Goal: Transaction & Acquisition: Purchase product/service

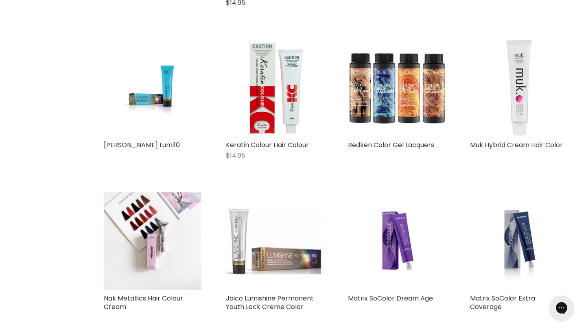
scroll to position [655, 0]
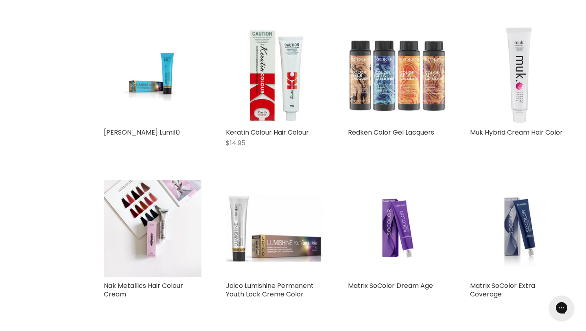
click at [418, 110] on img "Main content" at bounding box center [397, 75] width 98 height 98
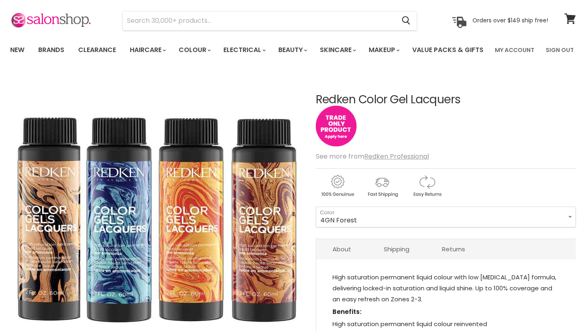
scroll to position [25, 0]
click at [338, 147] on img "Main content" at bounding box center [336, 126] width 41 height 41
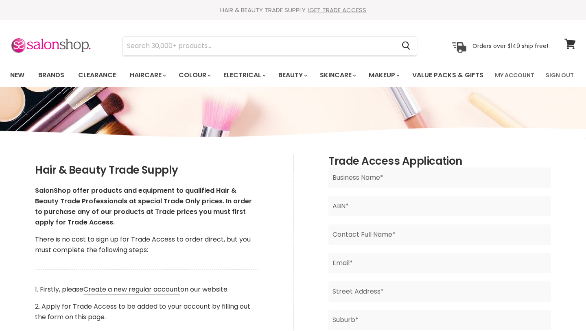
click at [521, 73] on link "My Account" at bounding box center [514, 75] width 49 height 17
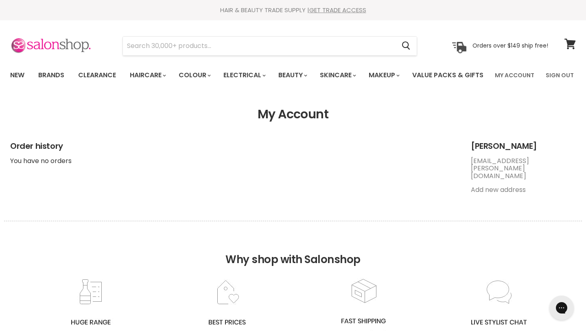
click at [73, 44] on img at bounding box center [50, 45] width 81 height 17
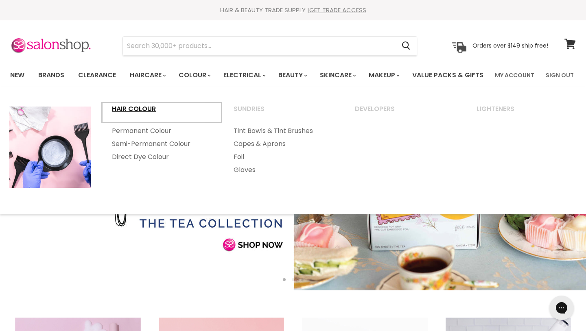
click at [145, 123] on link "Hair Colour" at bounding box center [162, 113] width 120 height 20
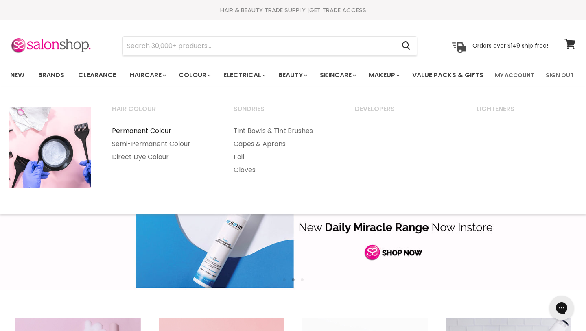
click at [145, 138] on link "Permanent Colour" at bounding box center [162, 131] width 120 height 13
